Goal: Task Accomplishment & Management: Complete application form

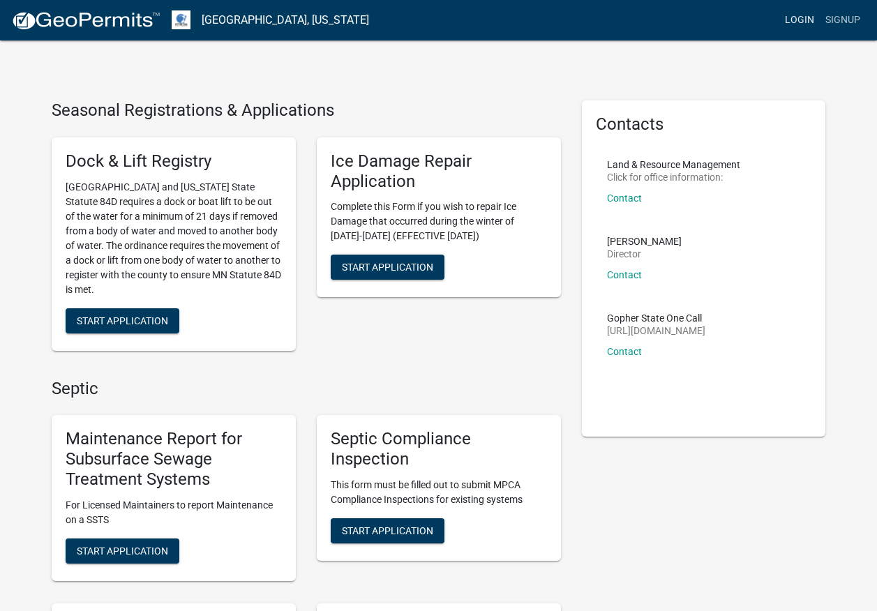
click at [804, 21] on link "Login" at bounding box center [799, 20] width 40 height 26
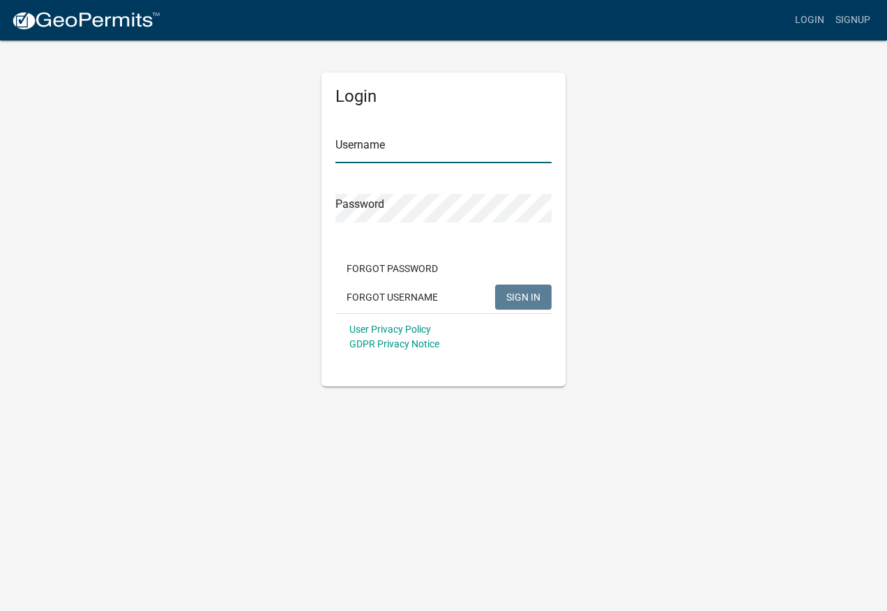
click at [455, 154] on input "Username" at bounding box center [443, 149] width 216 height 29
click at [432, 150] on input "AATPerham" at bounding box center [443, 149] width 216 height 29
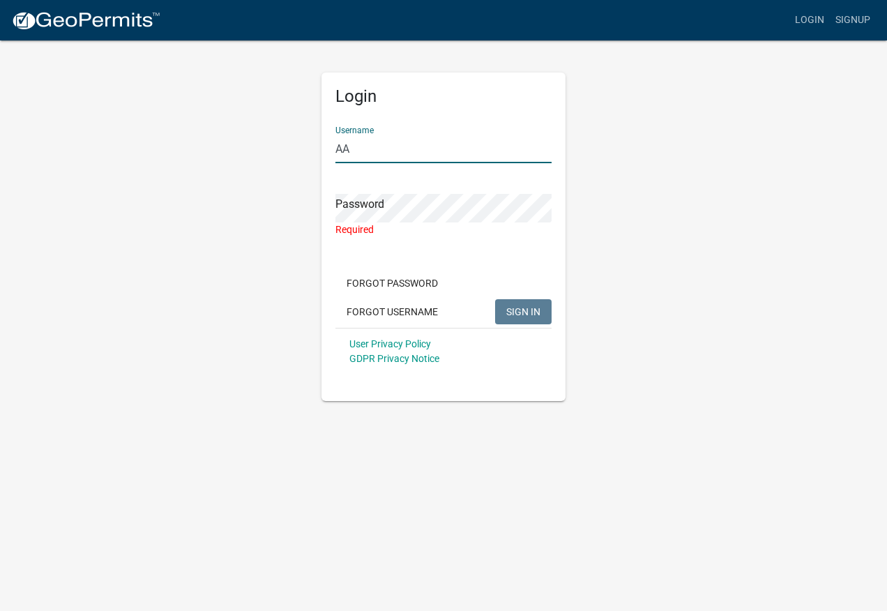
type input "A"
type input "AATPerham"
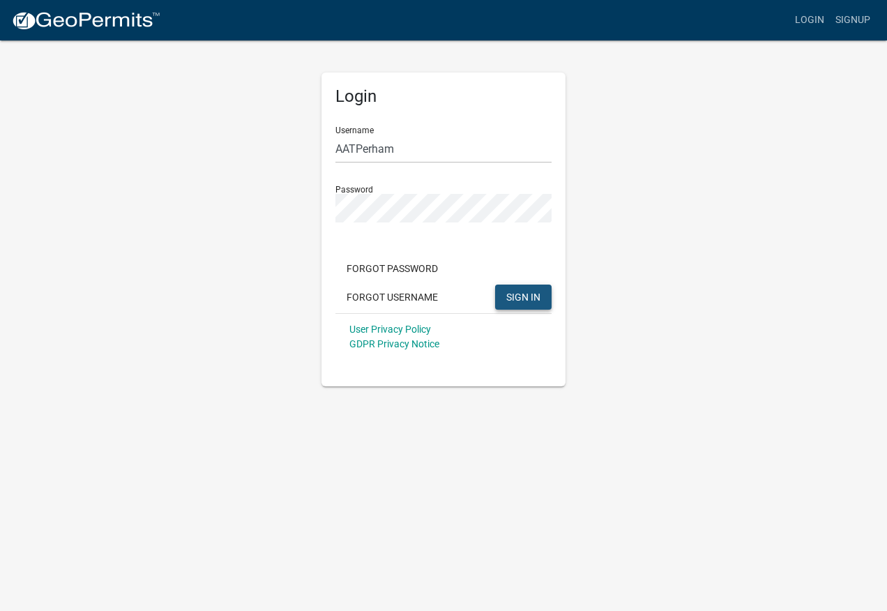
click at [519, 295] on span "SIGN IN" at bounding box center [523, 296] width 34 height 11
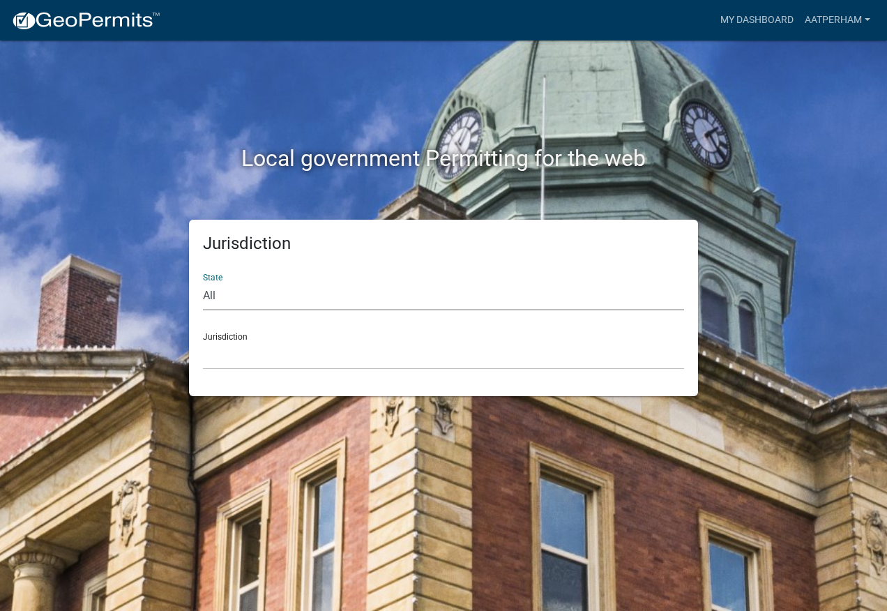
click at [342, 305] on select "All [US_STATE] [US_STATE] [US_STATE] [US_STATE] [US_STATE] [US_STATE] [US_STATE…" at bounding box center [443, 296] width 481 height 29
select select "[US_STATE]"
click at [203, 282] on select "All [US_STATE] [US_STATE] [US_STATE] [US_STATE] [US_STATE] [US_STATE] [US_STATE…" at bounding box center [443, 296] width 481 height 29
click at [323, 352] on select "[GEOGRAPHIC_DATA], [US_STATE] [GEOGRAPHIC_DATA], [US_STATE] [GEOGRAPHIC_DATA], …" at bounding box center [443, 355] width 481 height 29
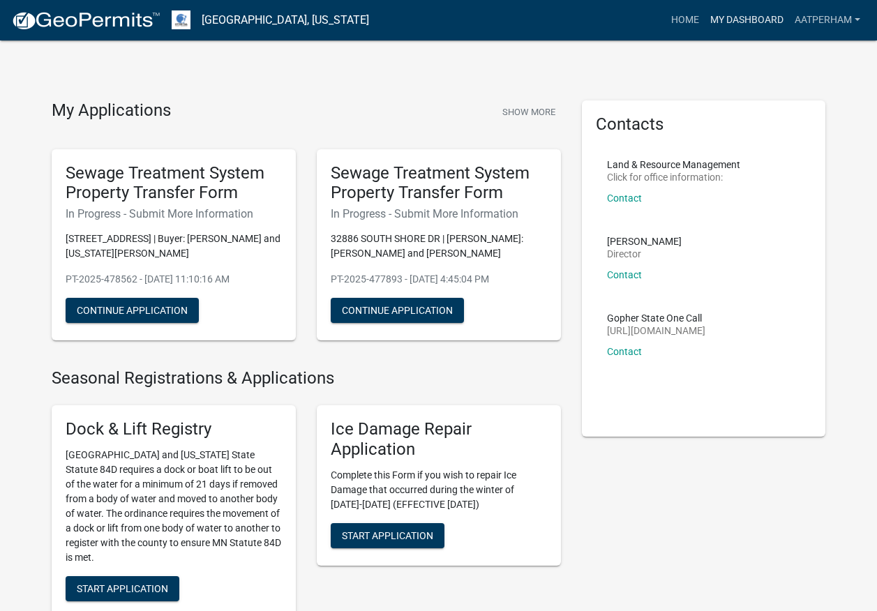
click at [745, 20] on link "My Dashboard" at bounding box center [746, 20] width 84 height 26
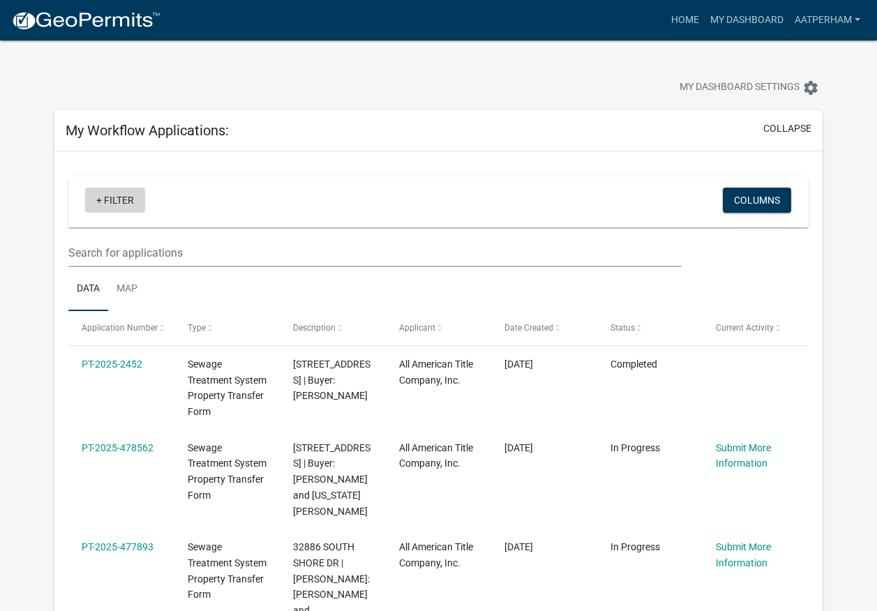
click at [105, 194] on link "+ Filter" at bounding box center [115, 200] width 60 height 25
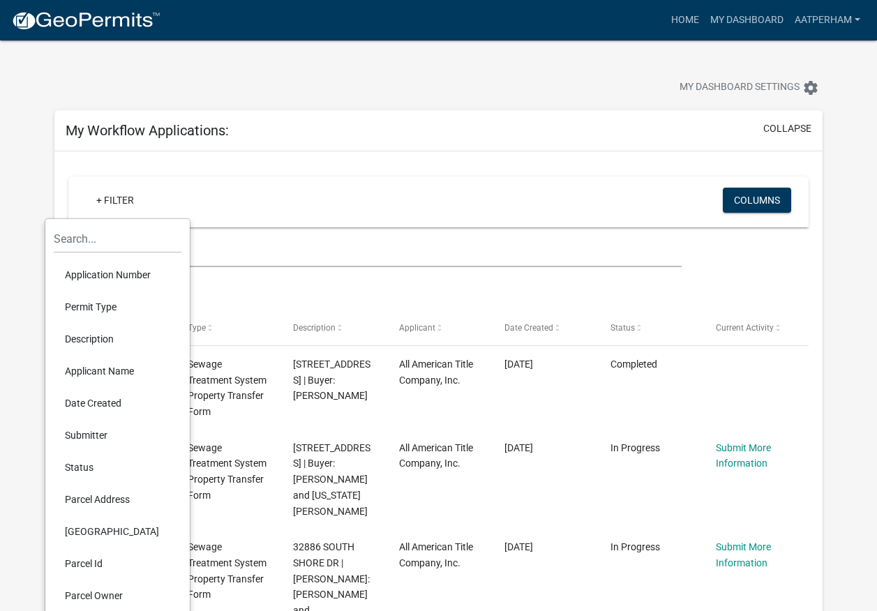
click at [80, 567] on li "Parcel Id" at bounding box center [118, 563] width 128 height 32
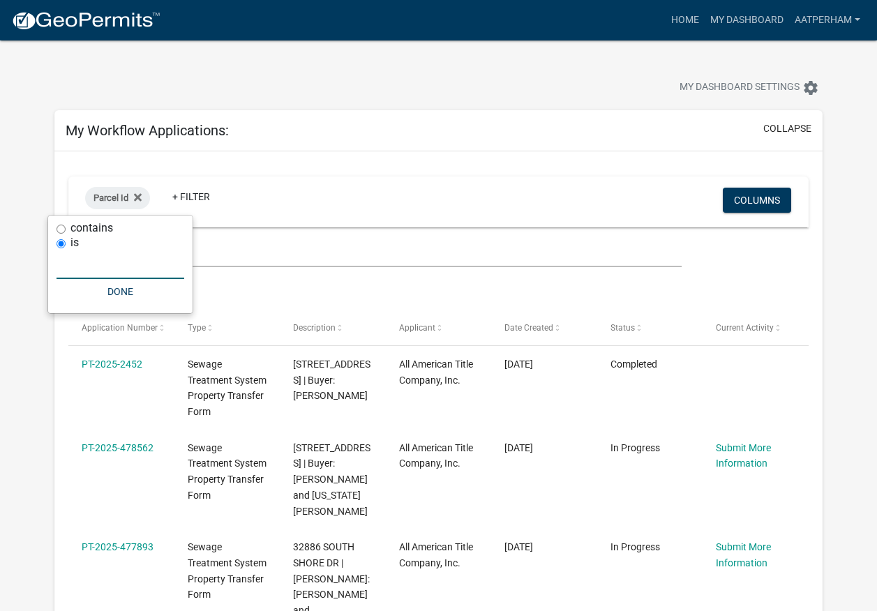
click at [118, 269] on input "text" at bounding box center [120, 264] width 128 height 29
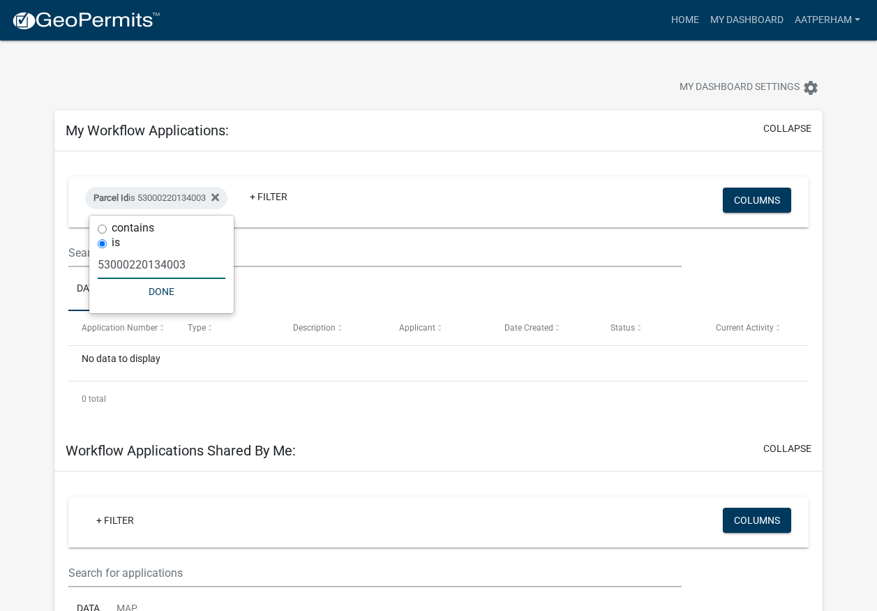
type input "53000220134003"
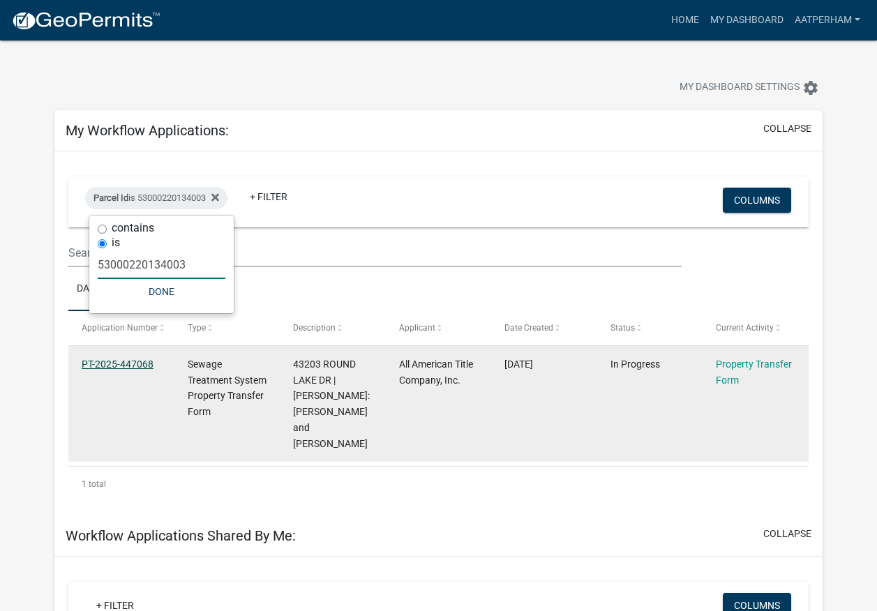
click at [128, 362] on link "PT-2025-447068" at bounding box center [118, 363] width 72 height 11
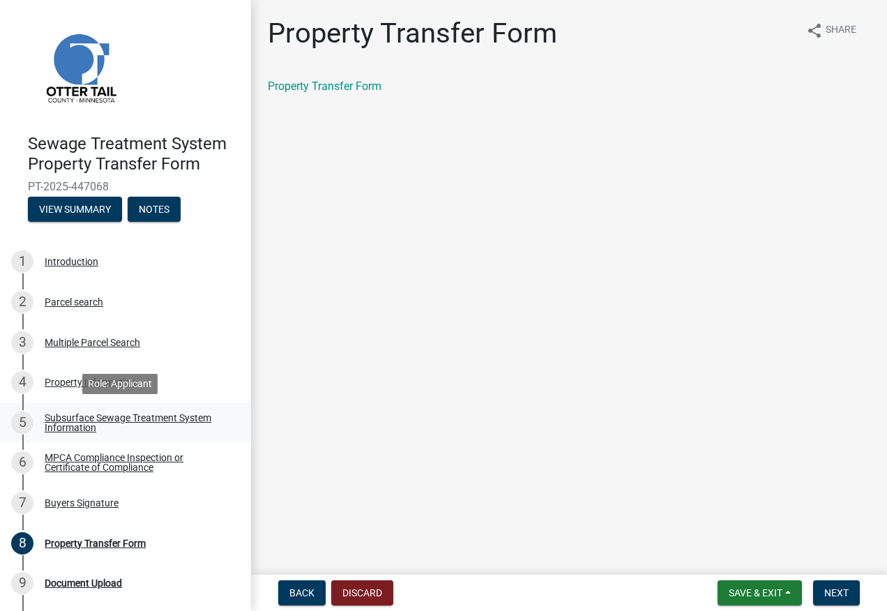
click at [63, 420] on div "Subsurface Sewage Treatment System Information" at bounding box center [137, 423] width 184 height 20
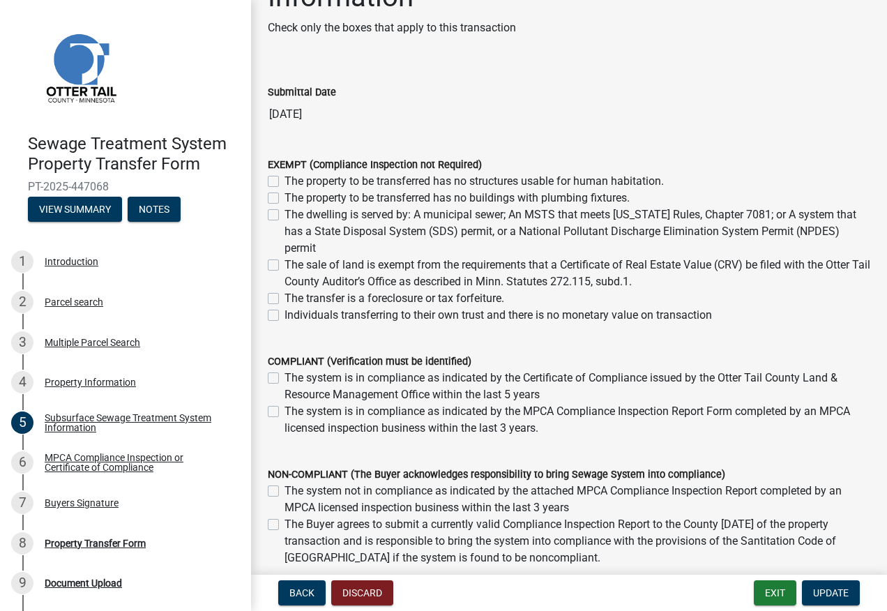
scroll to position [139, 0]
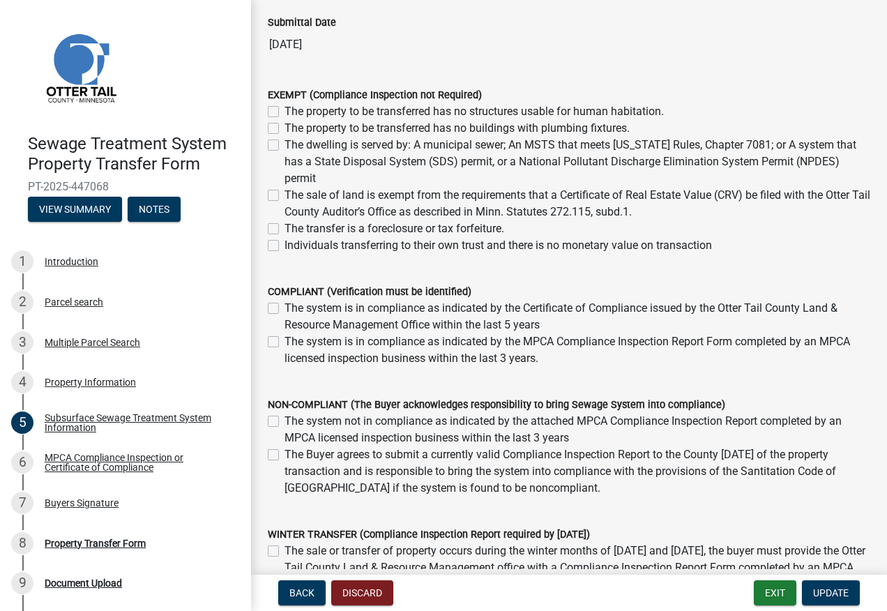
click at [284, 420] on label "The system not in compliance as indicated by the attached MPCA Compliance Inspe…" at bounding box center [577, 429] width 586 height 33
click at [284, 420] on input "The system not in compliance as indicated by the attached MPCA Compliance Inspe…" at bounding box center [288, 417] width 9 height 9
checkbox input "true"
click at [284, 455] on label "The Buyer agrees to submit a currently valid Compliance Inspection Report to th…" at bounding box center [577, 471] width 586 height 50
click at [284, 455] on input "The Buyer agrees to submit a currently valid Compliance Inspection Report to th…" at bounding box center [288, 450] width 9 height 9
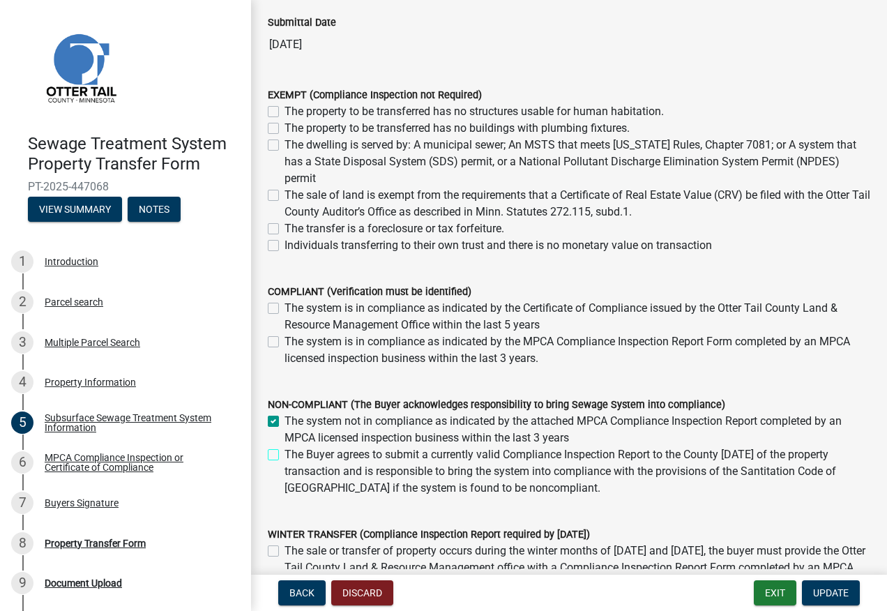
checkbox input "true"
click at [284, 421] on label "The system not in compliance as indicated by the attached MPCA Compliance Inspe…" at bounding box center [577, 429] width 586 height 33
click at [284, 421] on input "The system not in compliance as indicated by the attached MPCA Compliance Inspe…" at bounding box center [288, 417] width 9 height 9
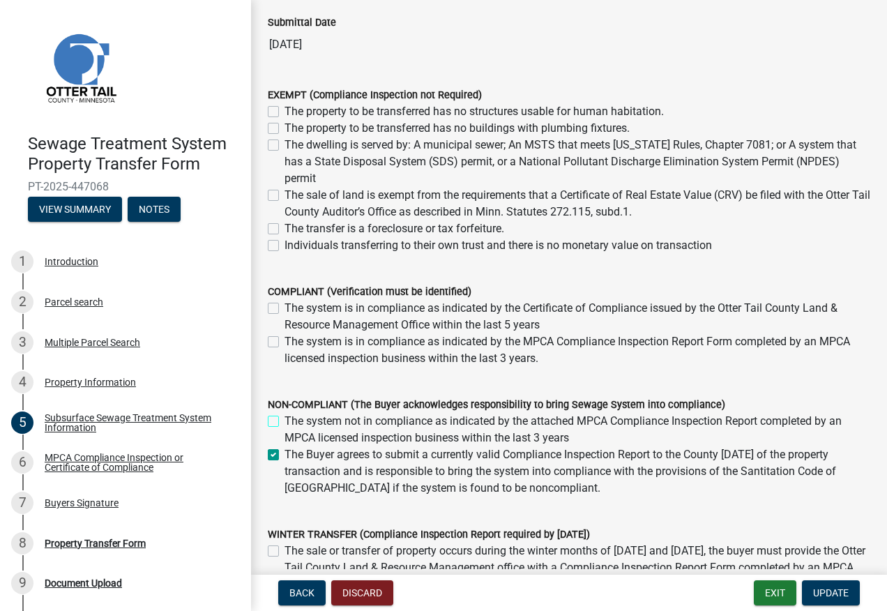
checkbox input "false"
checkbox input "true"
click at [826, 590] on span "Update" at bounding box center [831, 592] width 36 height 11
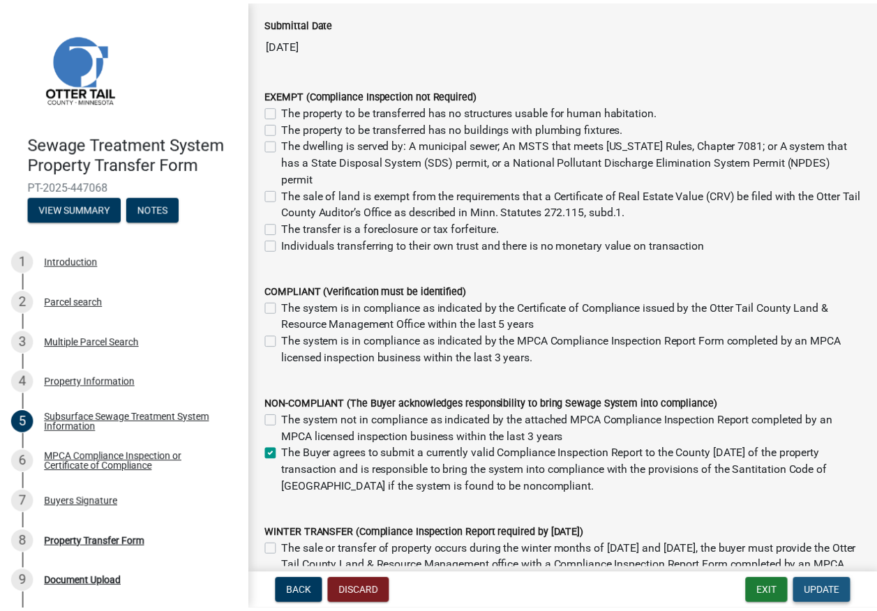
scroll to position [0, 0]
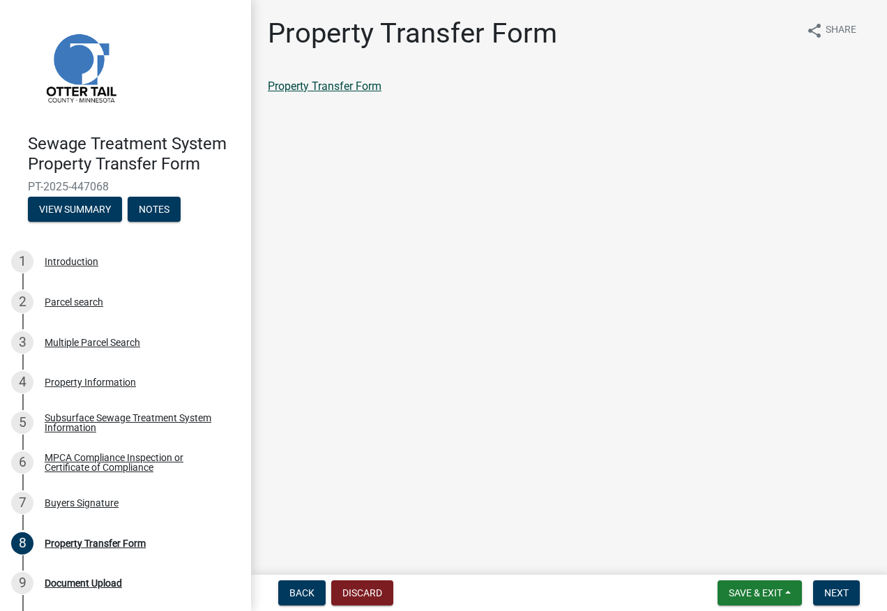
click at [333, 85] on link "Property Transfer Form" at bounding box center [325, 85] width 114 height 13
click at [835, 592] on span "Next" at bounding box center [836, 592] width 24 height 11
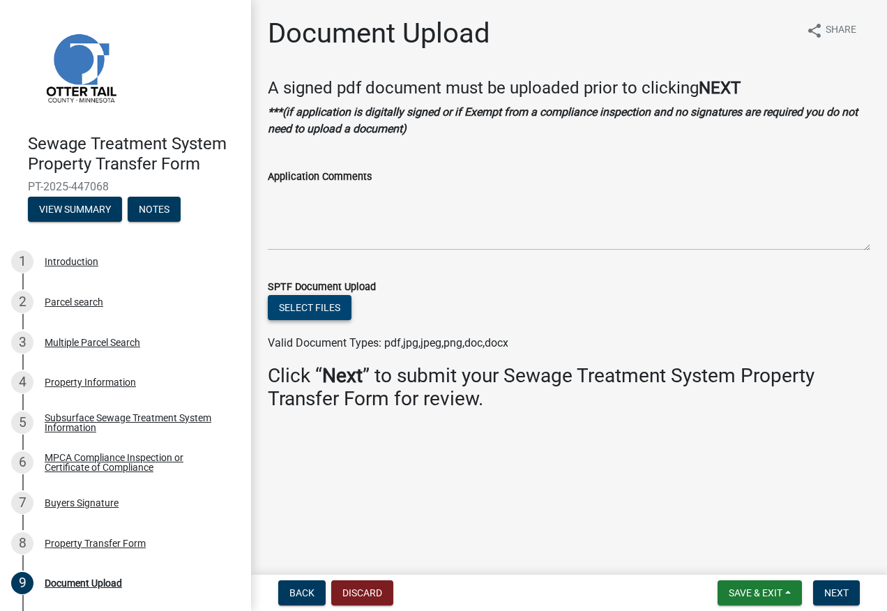
click at [302, 313] on button "Select files" at bounding box center [310, 307] width 84 height 25
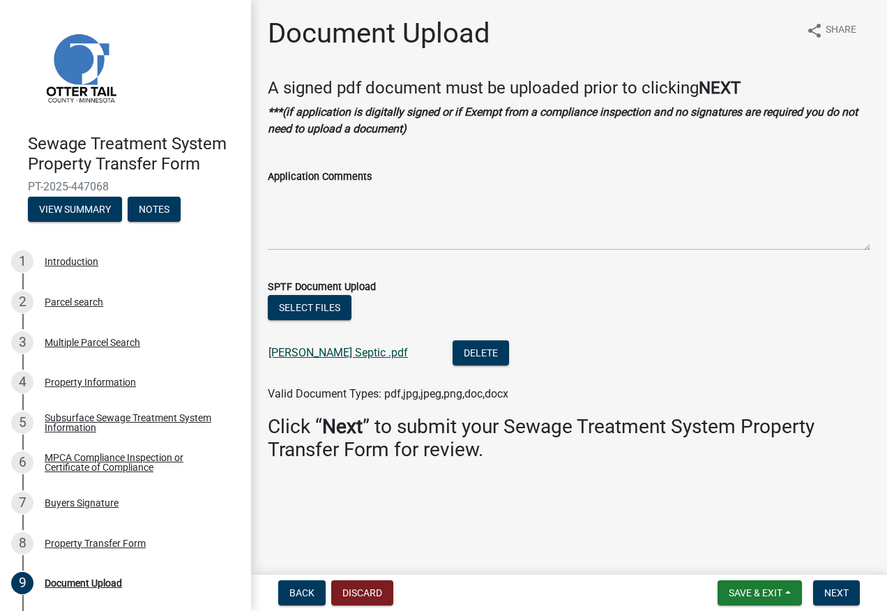
click at [327, 349] on link "[PERSON_NAME] Septic .pdf" at bounding box center [337, 352] width 139 height 13
click at [845, 589] on span "Next" at bounding box center [836, 592] width 24 height 11
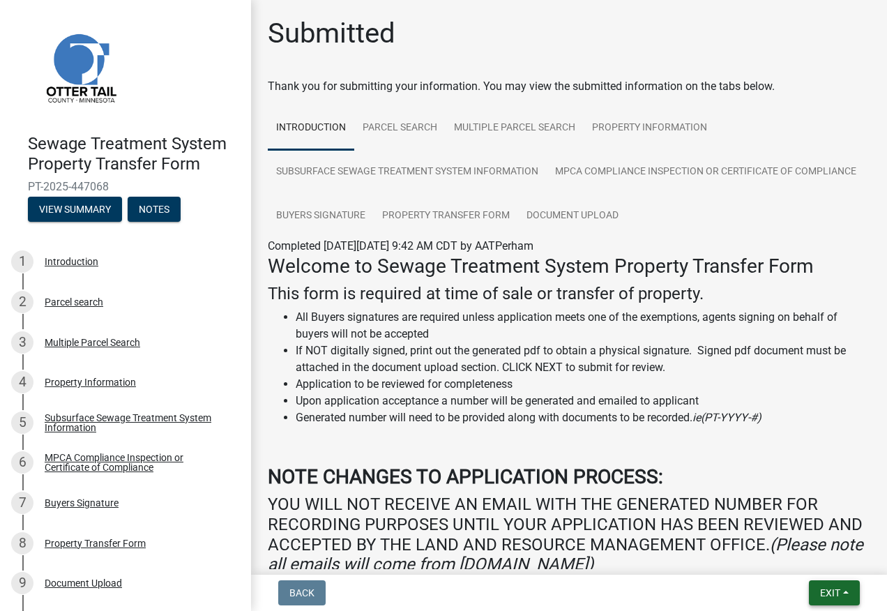
click at [837, 595] on span "Exit" at bounding box center [830, 592] width 20 height 11
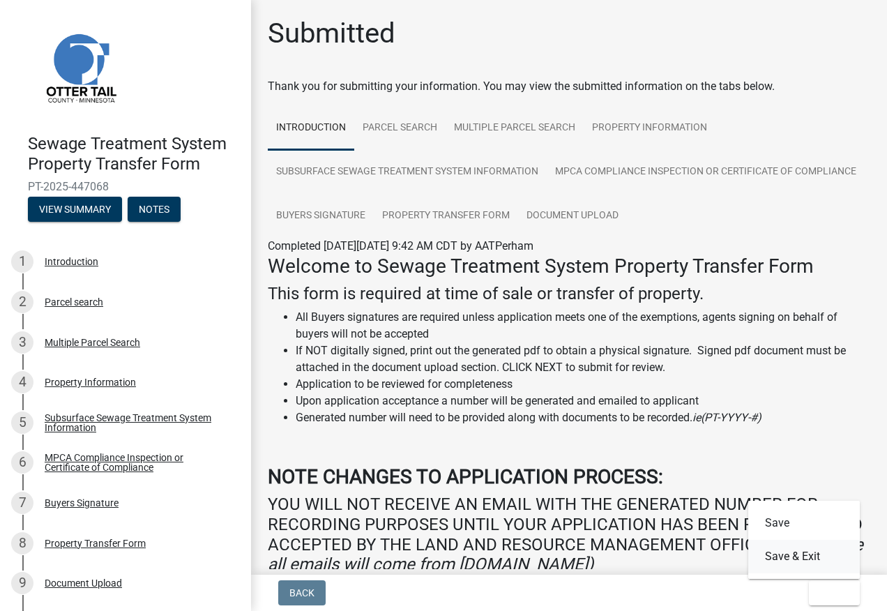
click at [797, 560] on button "Save & Exit" at bounding box center [804, 556] width 112 height 33
